Goal: Task Accomplishment & Management: Use online tool/utility

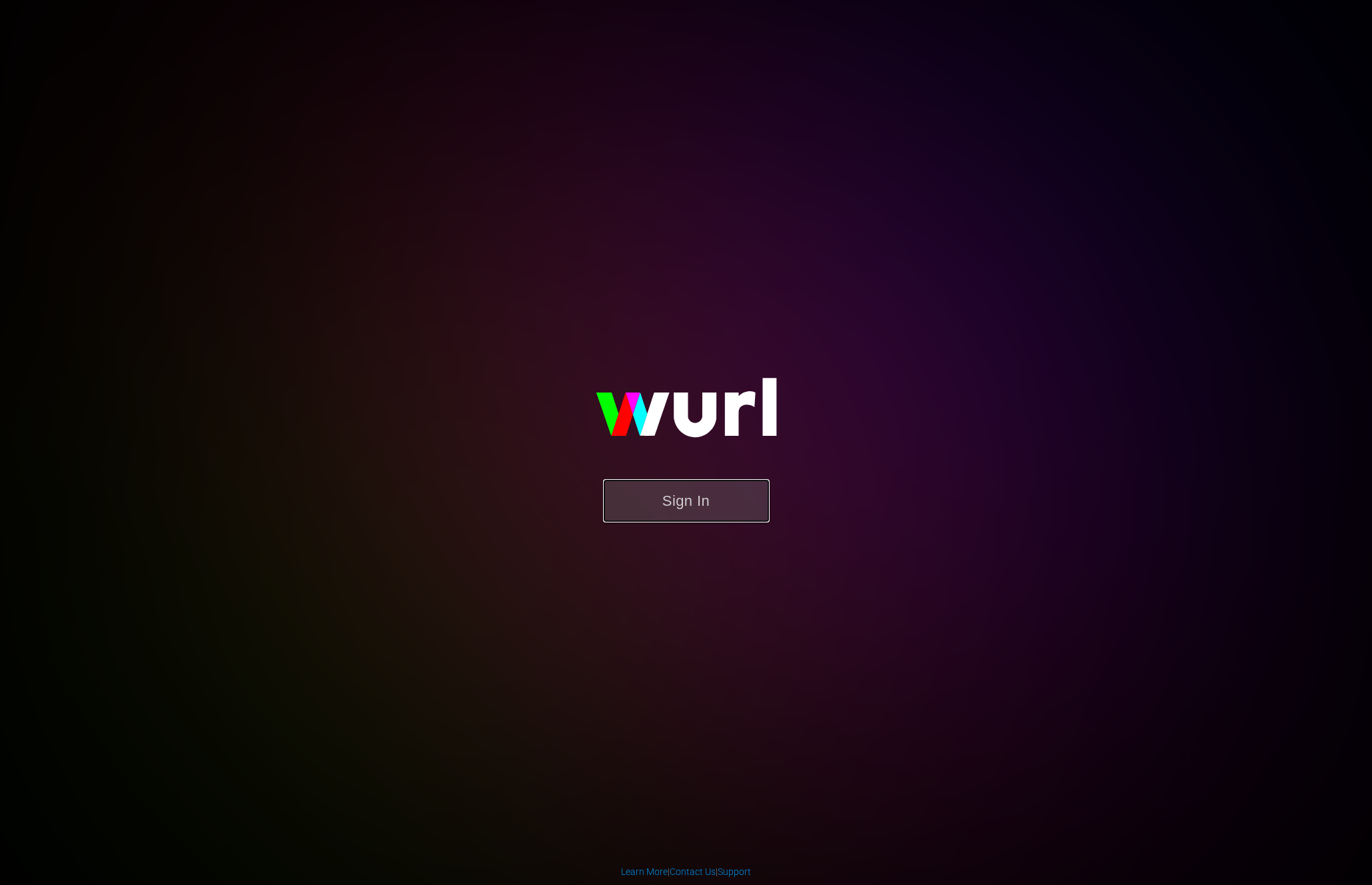
click at [662, 503] on button "Sign In" at bounding box center [686, 500] width 166 height 43
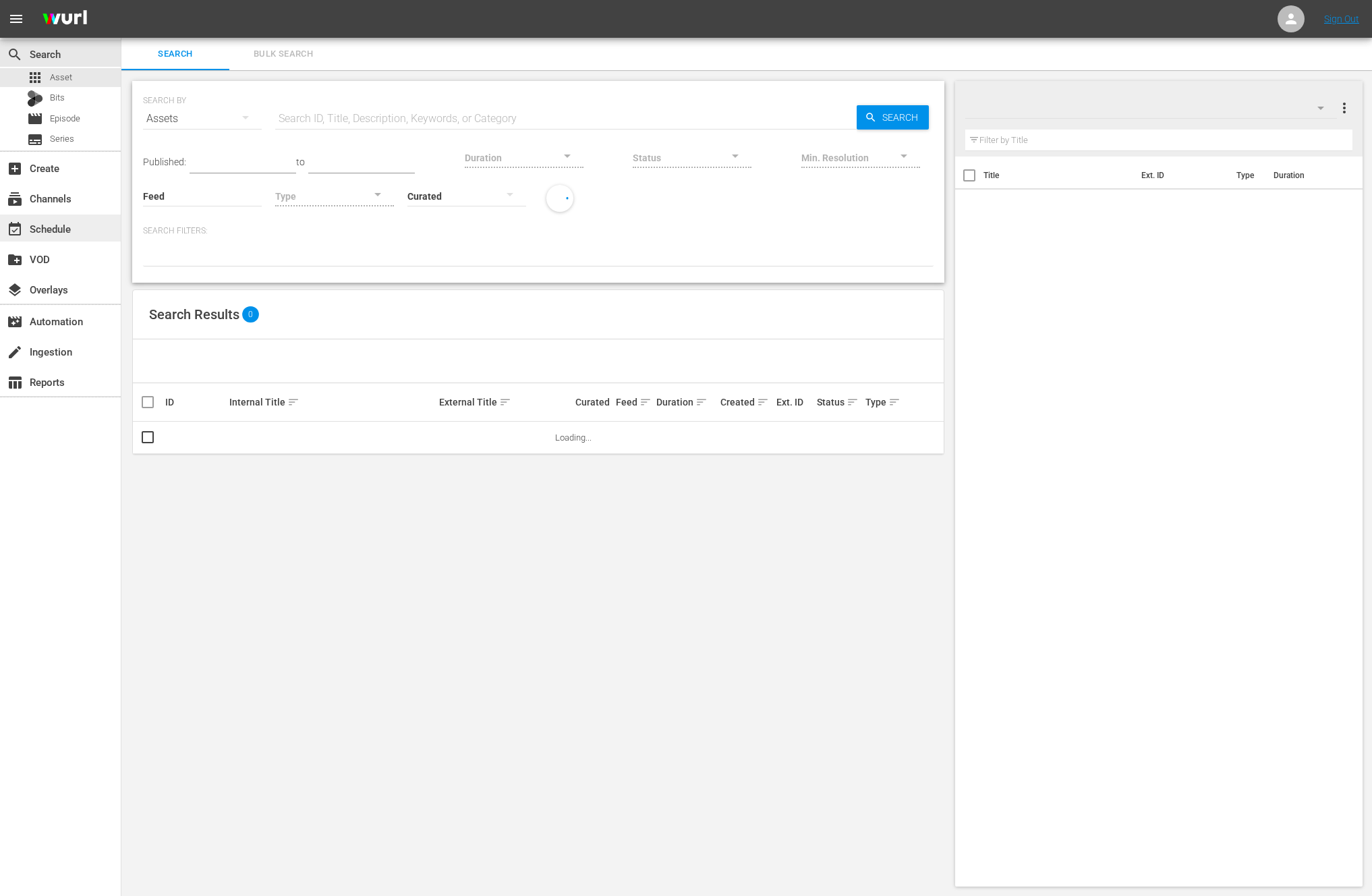
click at [59, 220] on div "event_available Schedule" at bounding box center [38, 226] width 76 height 12
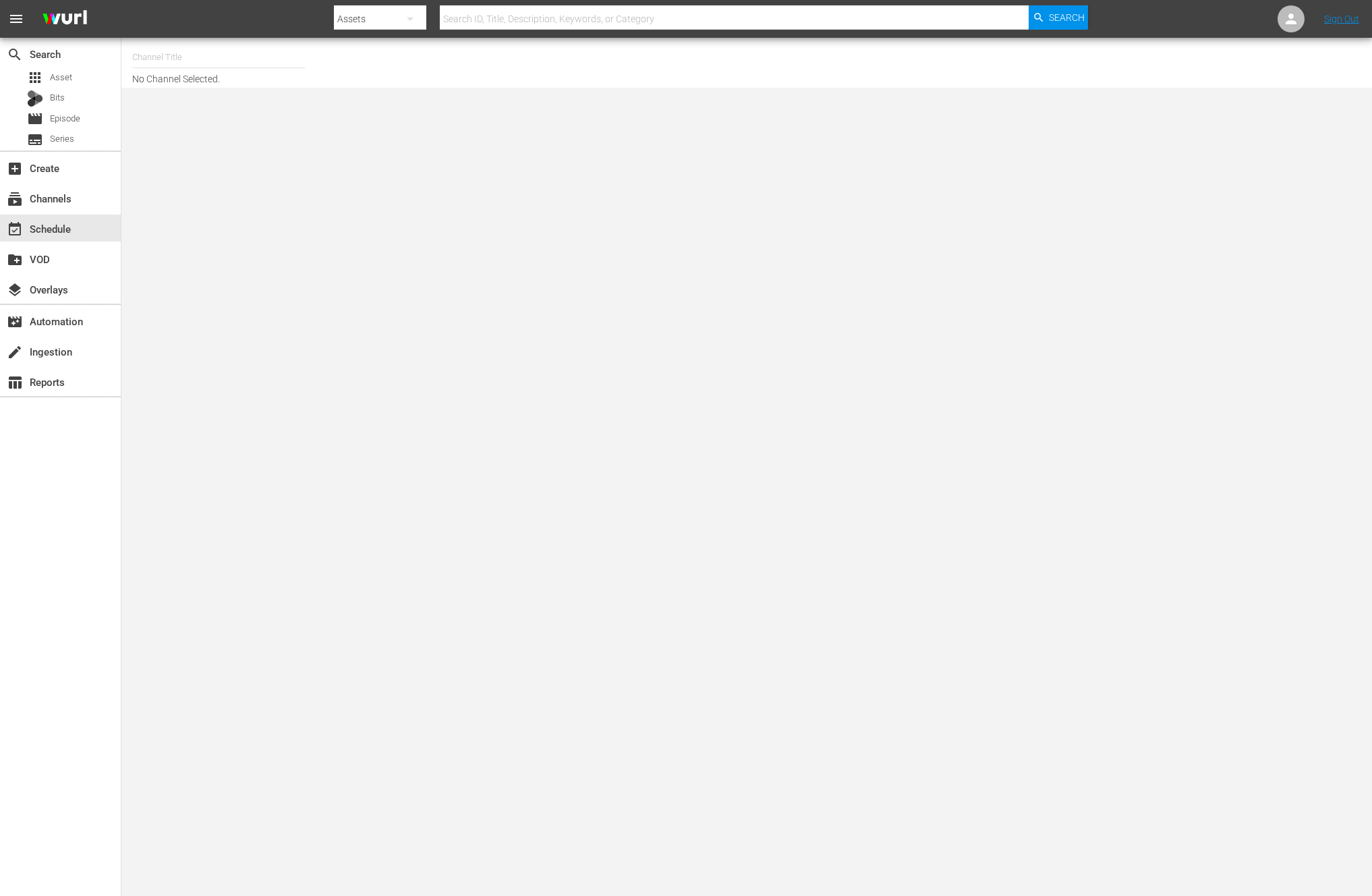
click at [171, 46] on input "text" at bounding box center [218, 57] width 172 height 32
type input "ㅜ"
click at [166, 207] on div "NEW KPOP (617 - newidco_newkid_1)" at bounding box center [318, 191] width 350 height 32
type input "NEW KPOP (617 - newidco_newkid_1)"
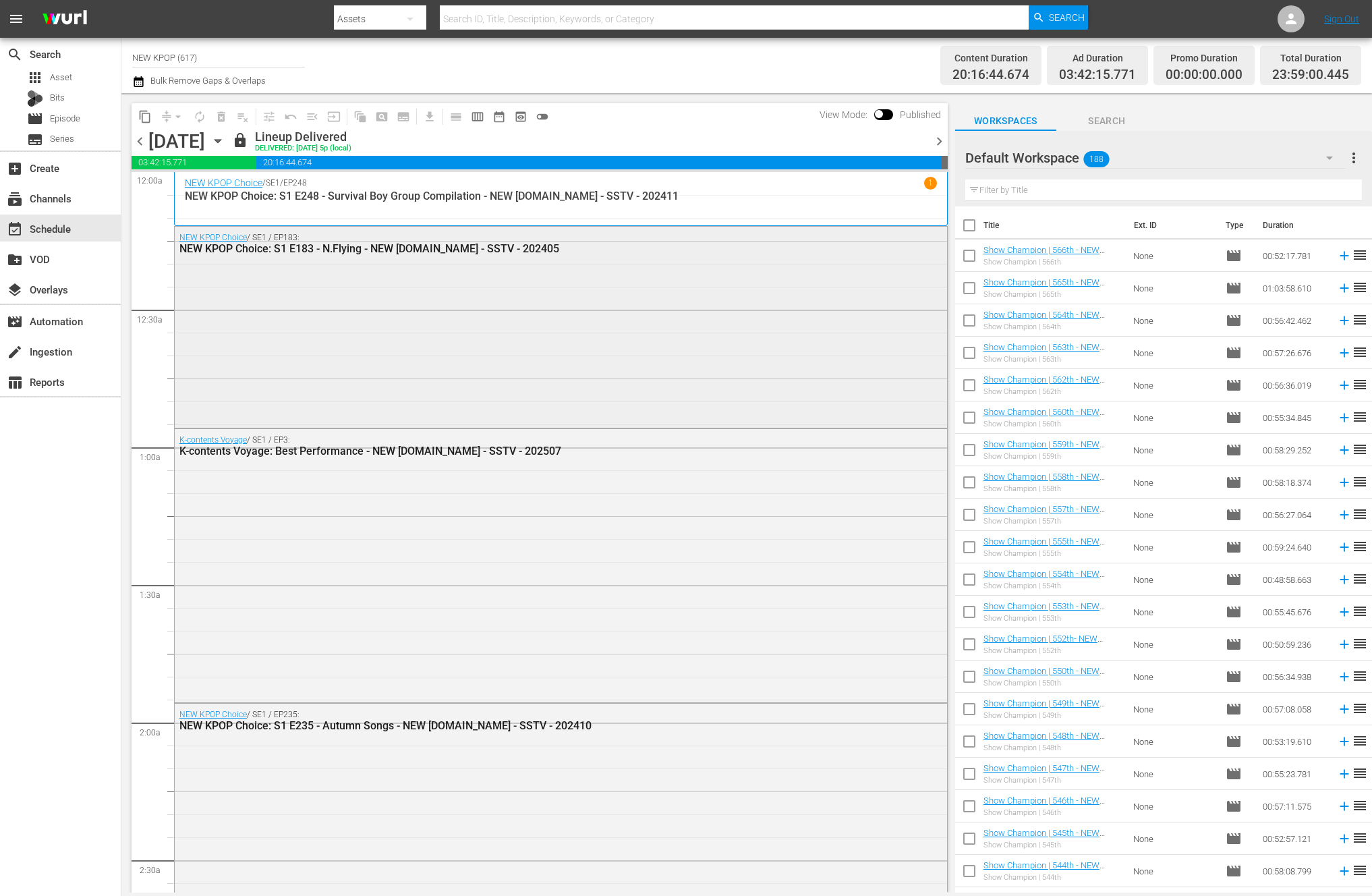
click at [780, 391] on div "NEW KPOP Choice / SE1 / EP183: NEW KPOP Choice: S1 E183 - N.Flying - NEW [DOMAI…" at bounding box center [561, 326] width 772 height 198
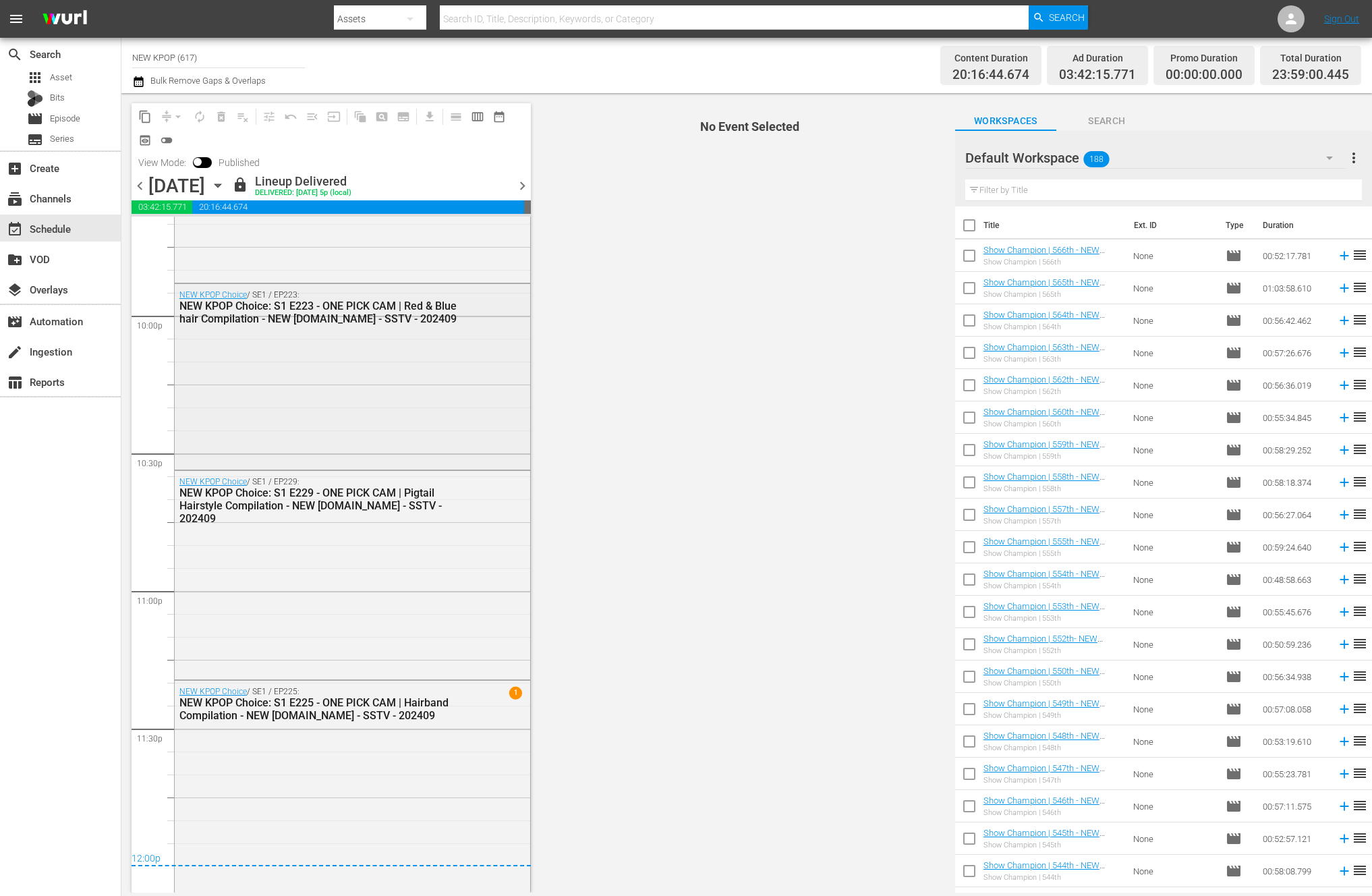
scroll to position [5980, 0]
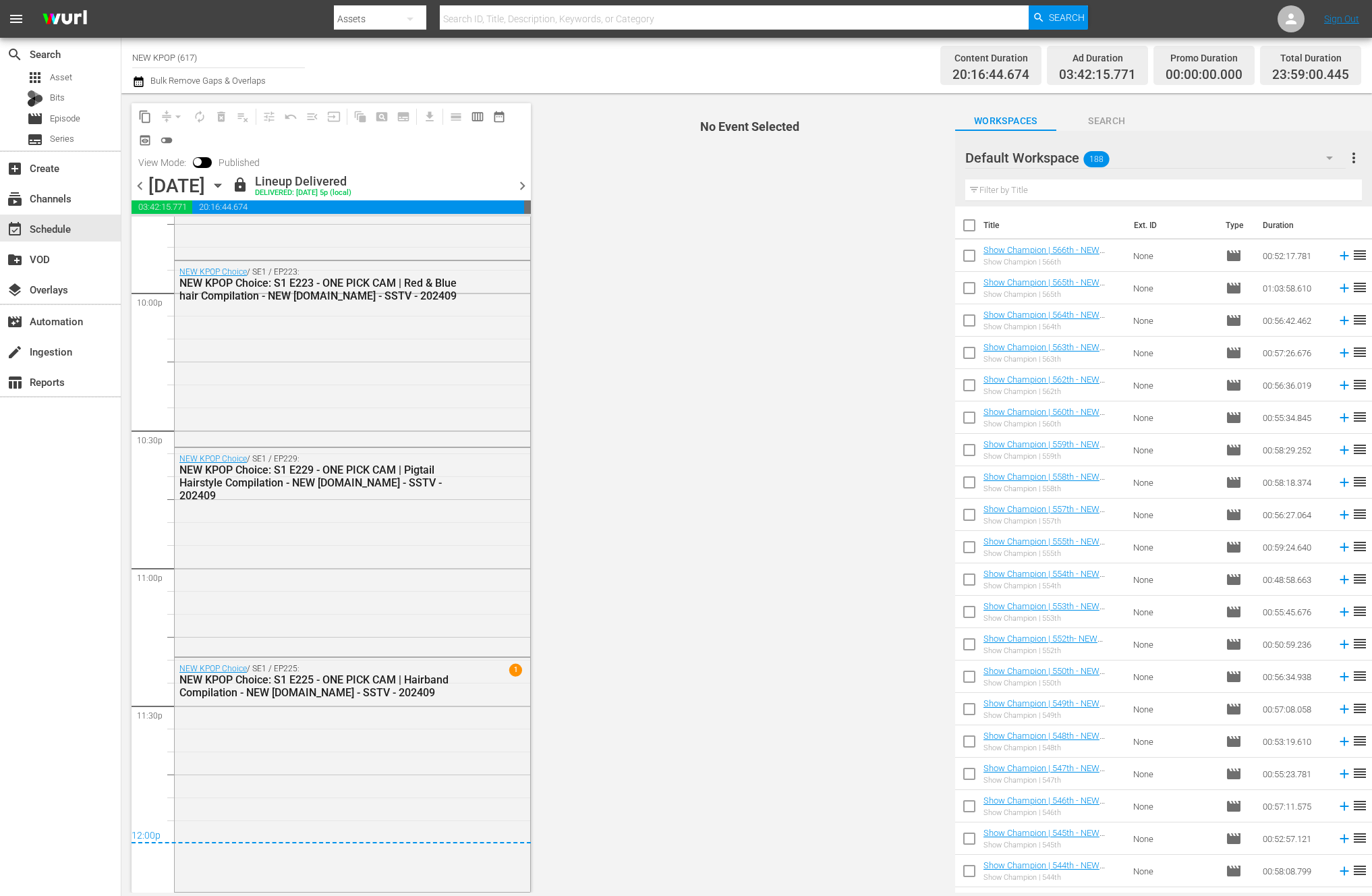
click at [521, 180] on span "chevron_right" at bounding box center [522, 186] width 17 height 17
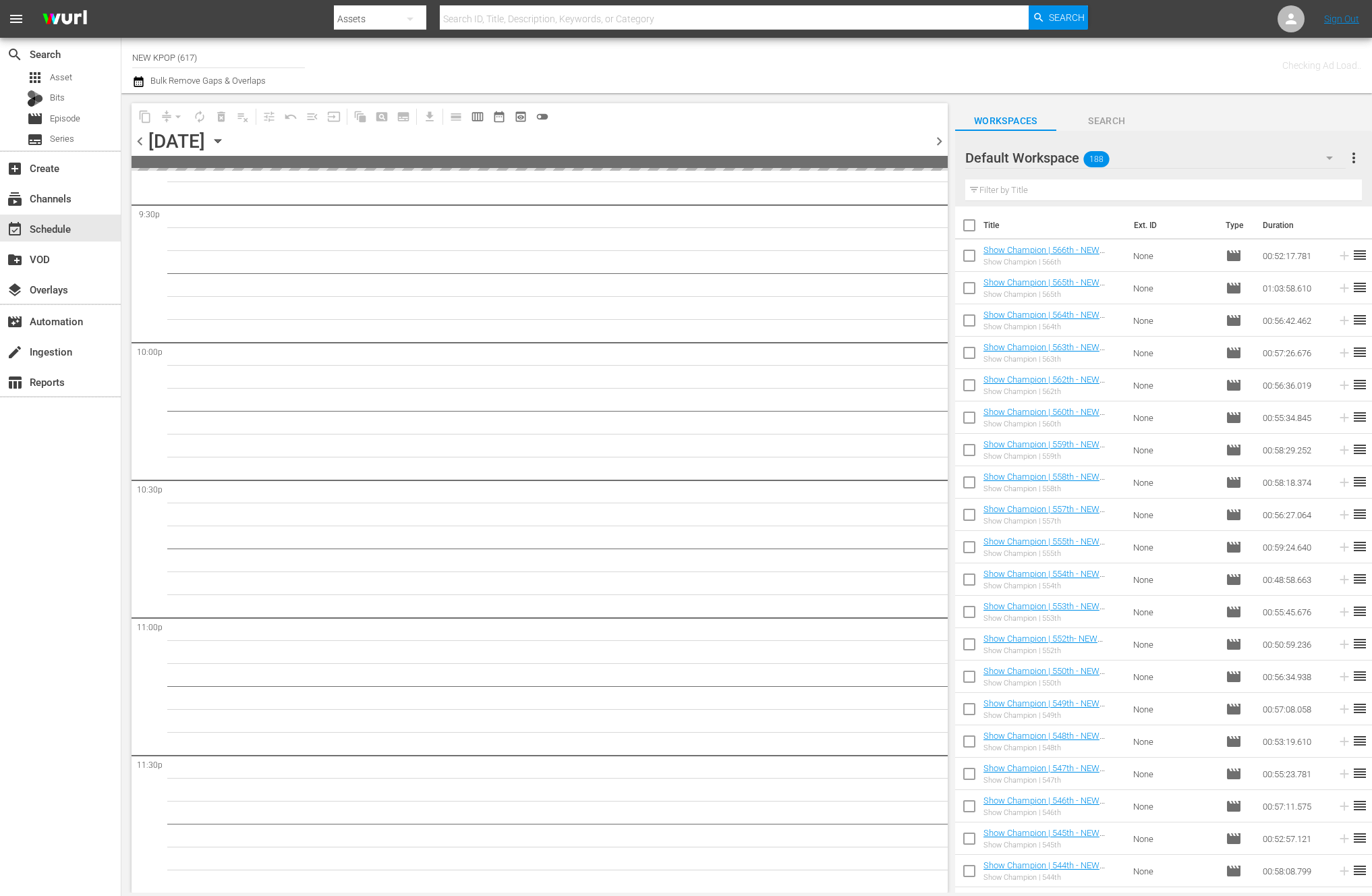
scroll to position [5885, 0]
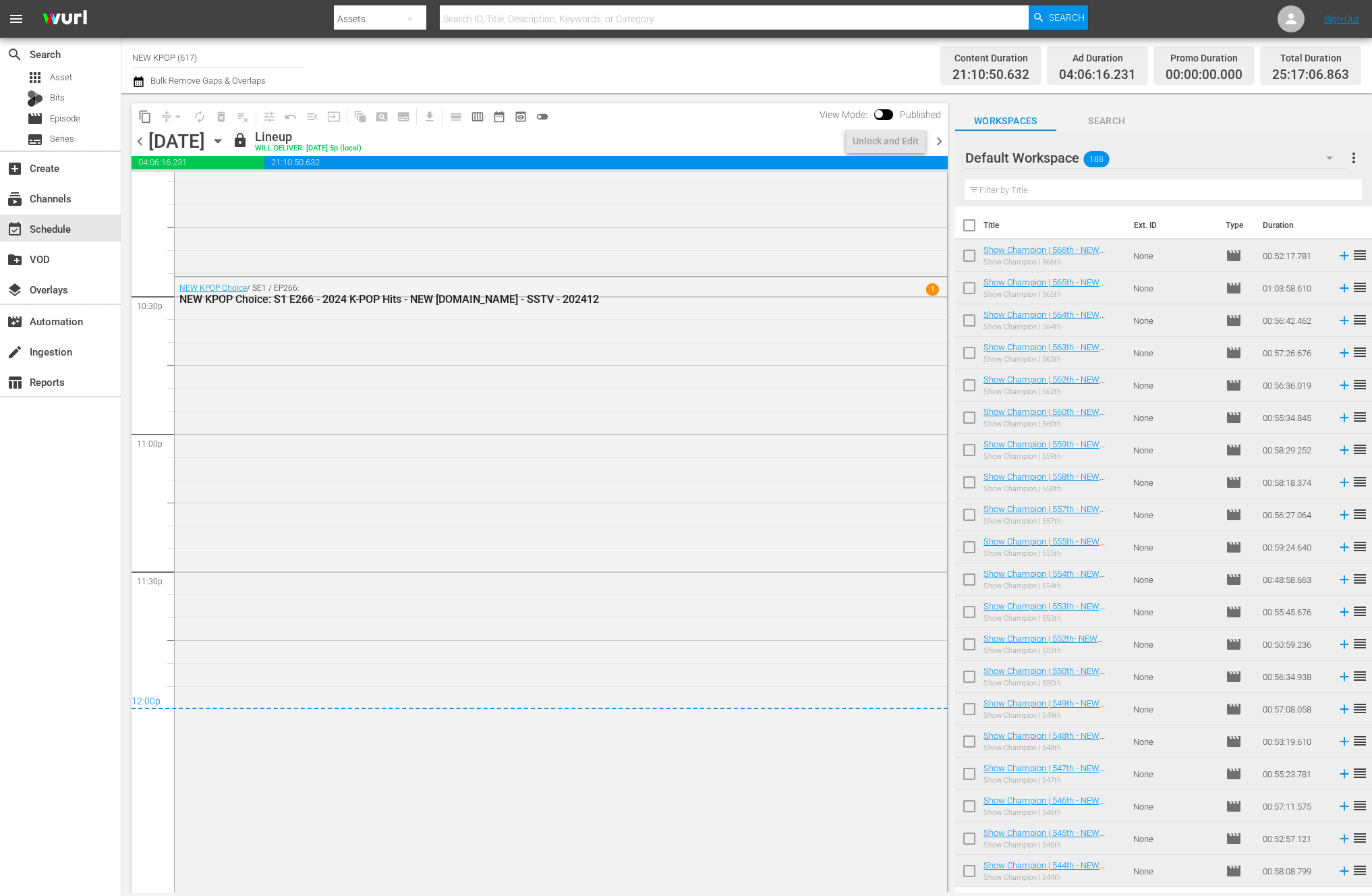
scroll to position [6289, 0]
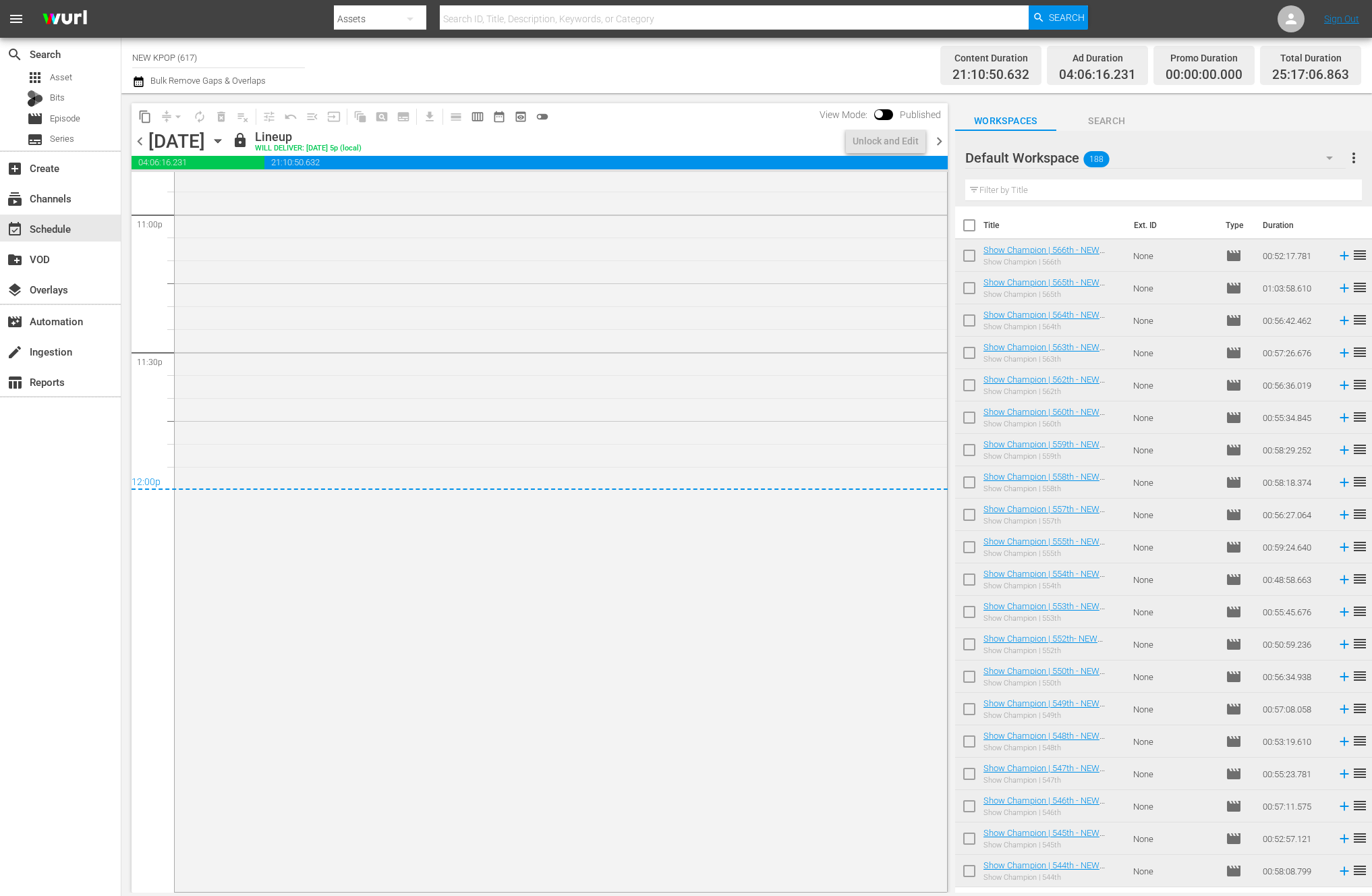
click at [940, 133] on span "chevron_right" at bounding box center [940, 141] width 17 height 17
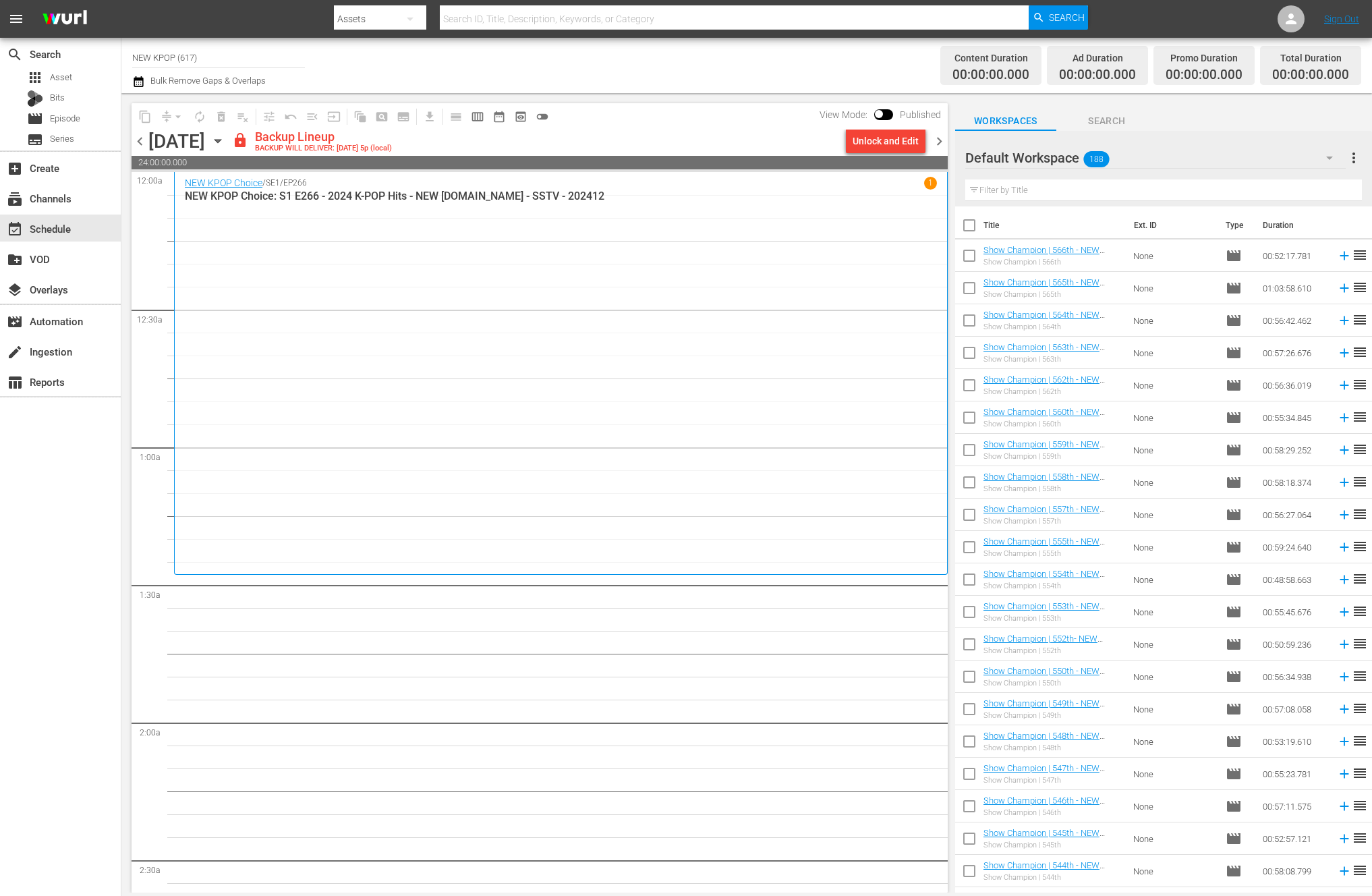
click at [635, 505] on div "NEW KPOP Choice / SE1 / EP266 1 NEW KPOP Choice: S1 E266 - 2024 K-POP Hits - NE…" at bounding box center [561, 373] width 752 height 394
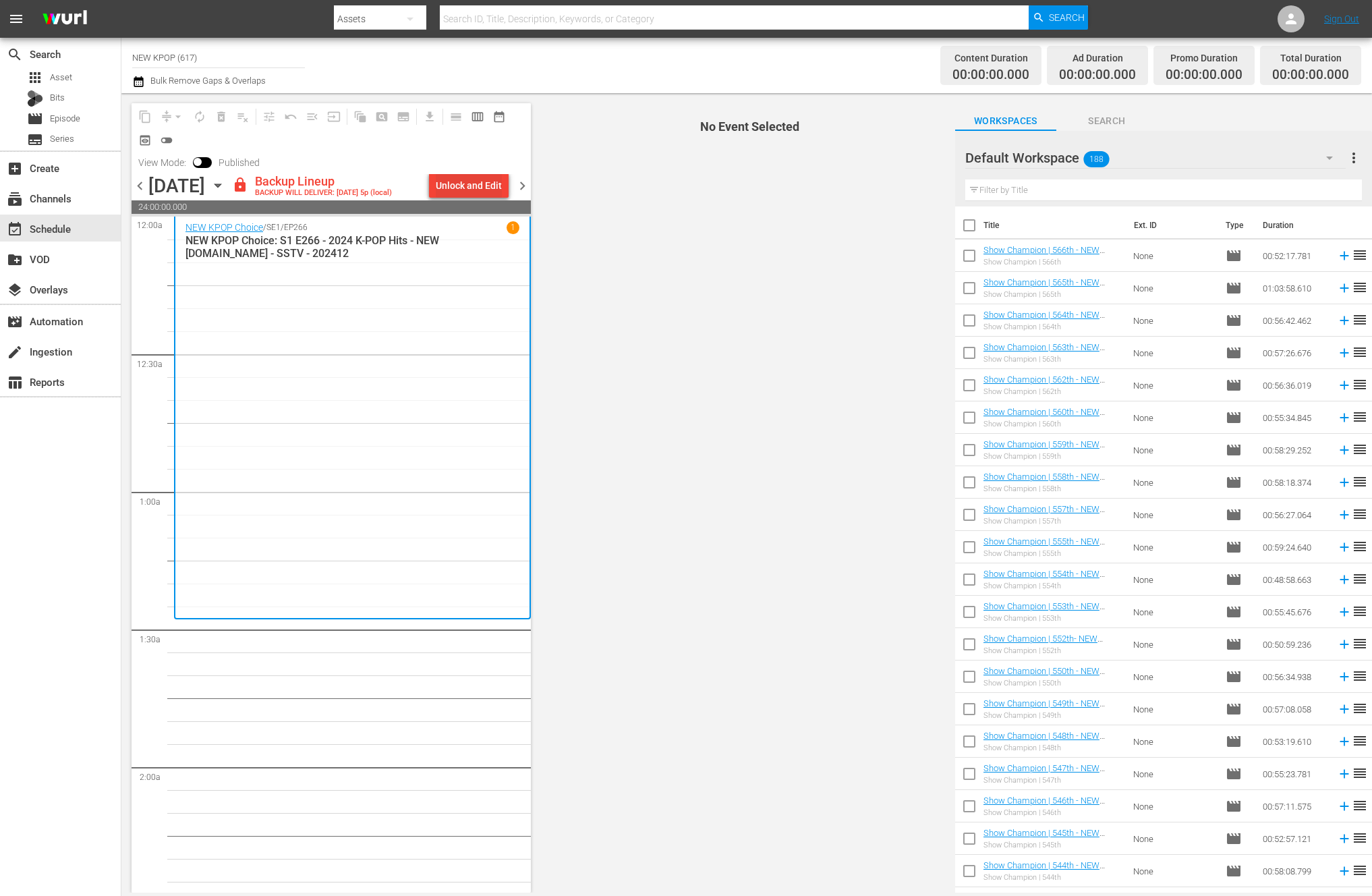
click at [477, 188] on div "Unlock and Edit" at bounding box center [469, 185] width 66 height 24
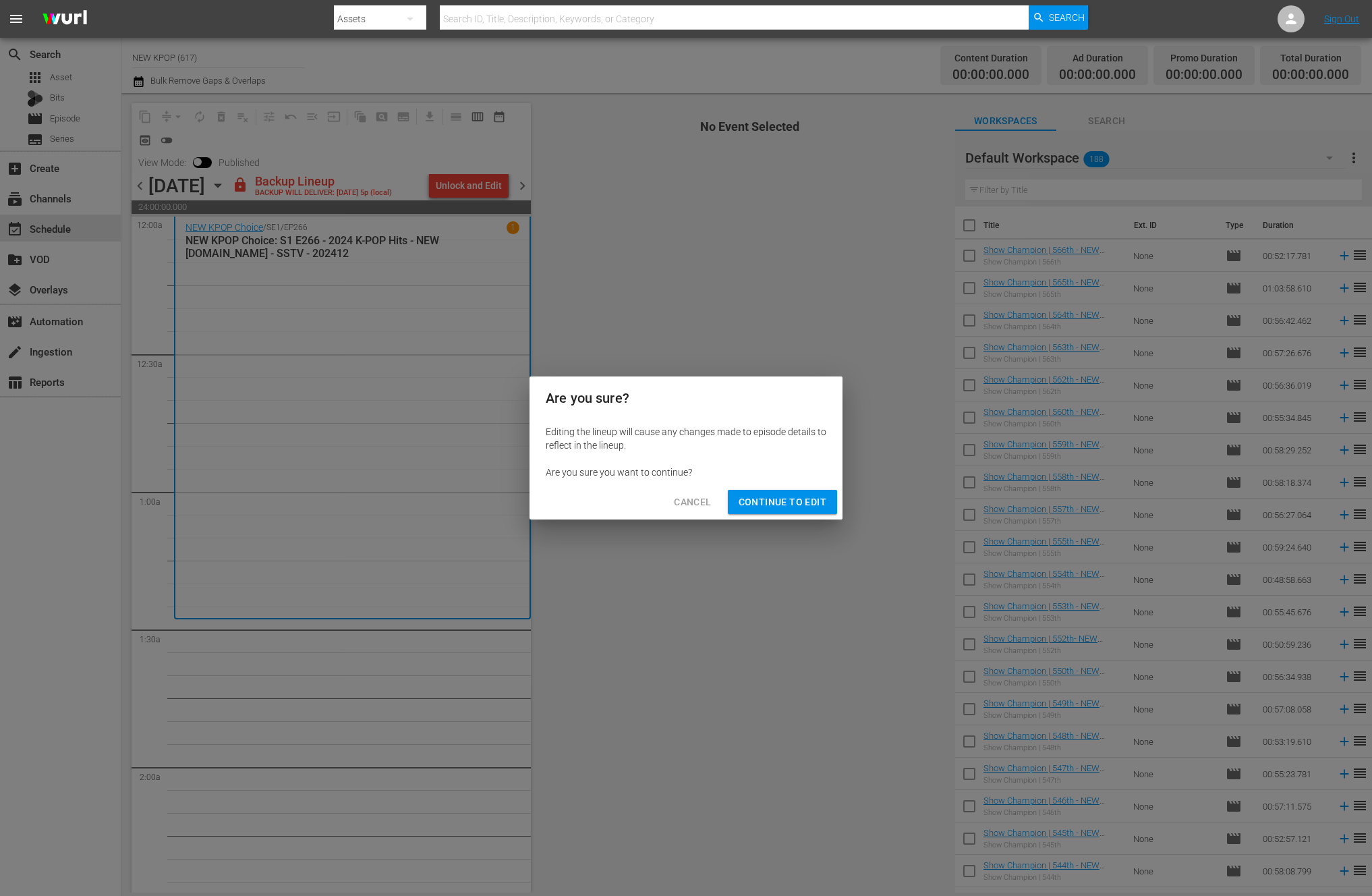
click at [772, 517] on div "Cancel Continue to Edit" at bounding box center [686, 502] width 313 height 35
click at [775, 507] on span "Continue to Edit" at bounding box center [783, 502] width 87 height 17
